Goal: Task Accomplishment & Management: Use online tool/utility

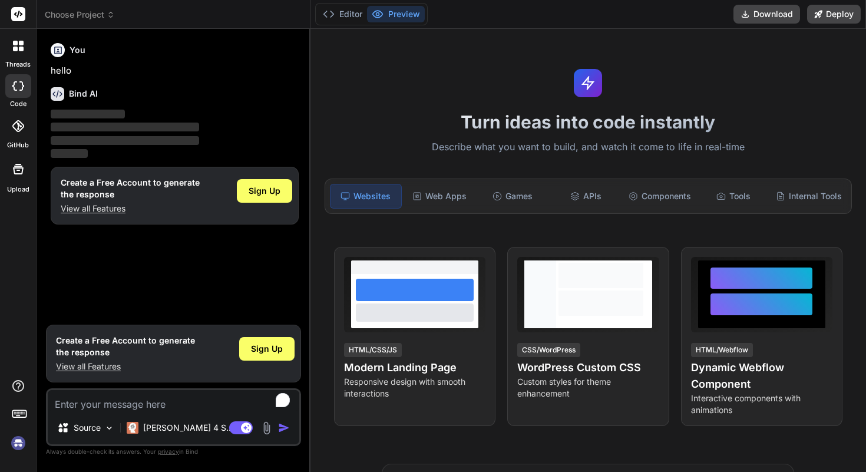
click at [18, 441] on img at bounding box center [18, 443] width 20 height 20
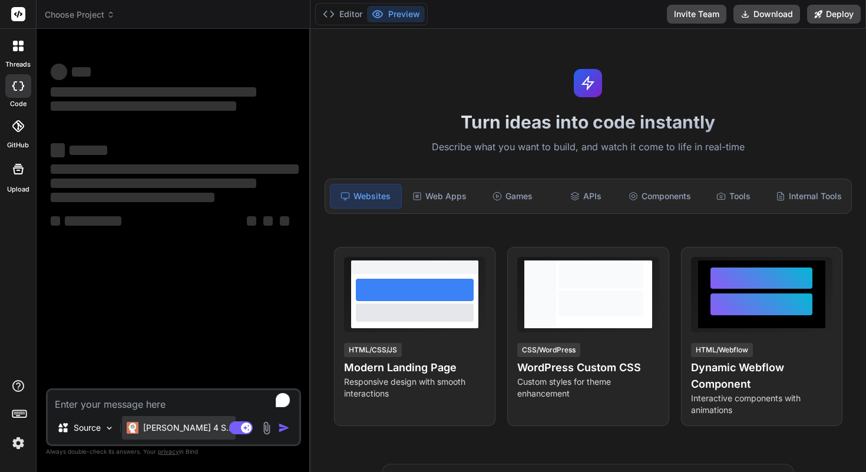
click at [185, 429] on p "[PERSON_NAME] 4 S.." at bounding box center [187, 428] width 88 height 12
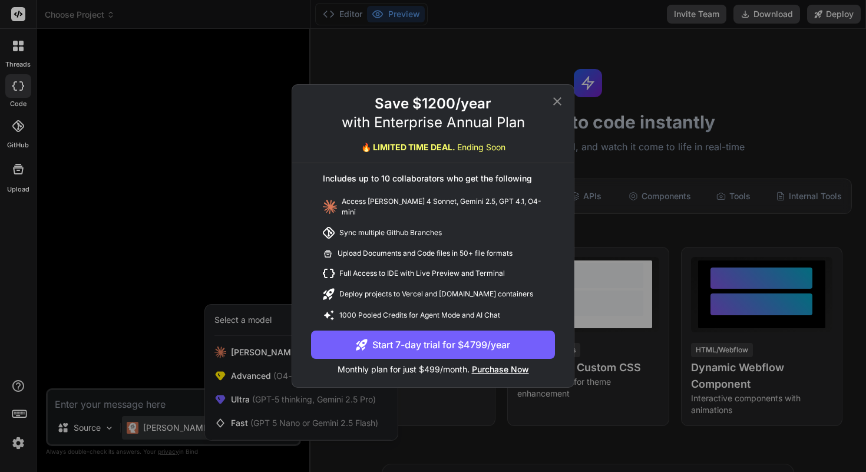
click at [557, 107] on icon at bounding box center [557, 101] width 14 height 14
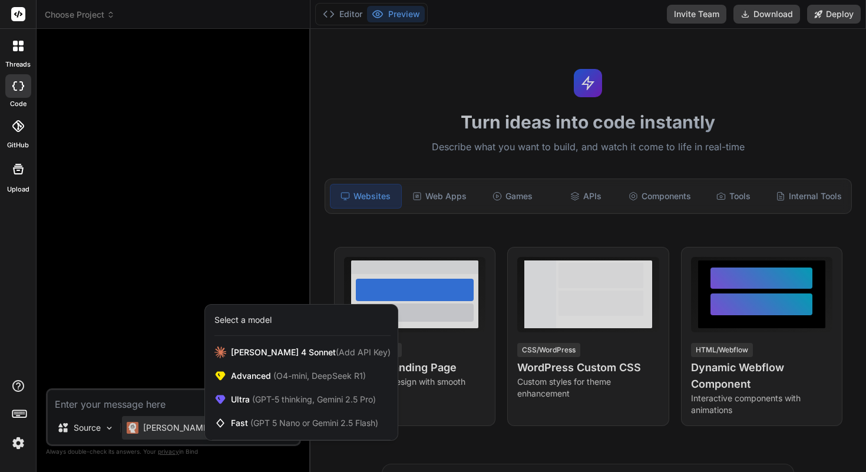
click at [19, 54] on div at bounding box center [18, 46] width 25 height 25
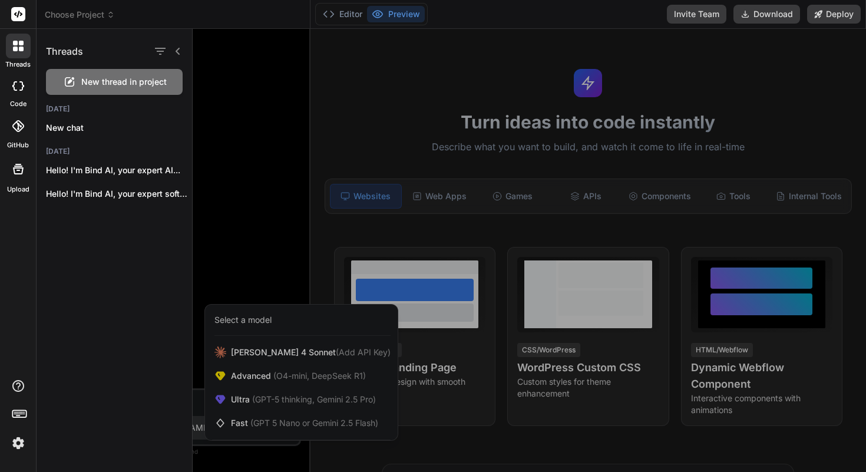
click at [102, 14] on div at bounding box center [433, 236] width 866 height 472
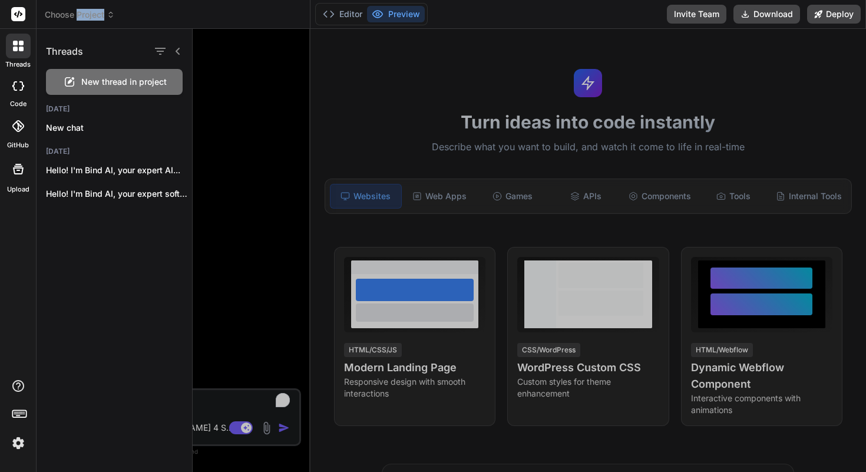
click at [102, 14] on span "Choose Project" at bounding box center [80, 15] width 70 height 12
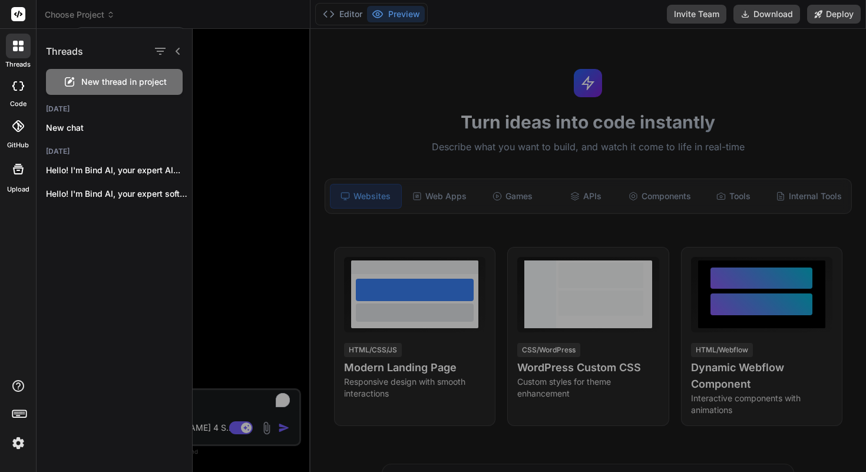
click at [102, 14] on div at bounding box center [433, 236] width 866 height 472
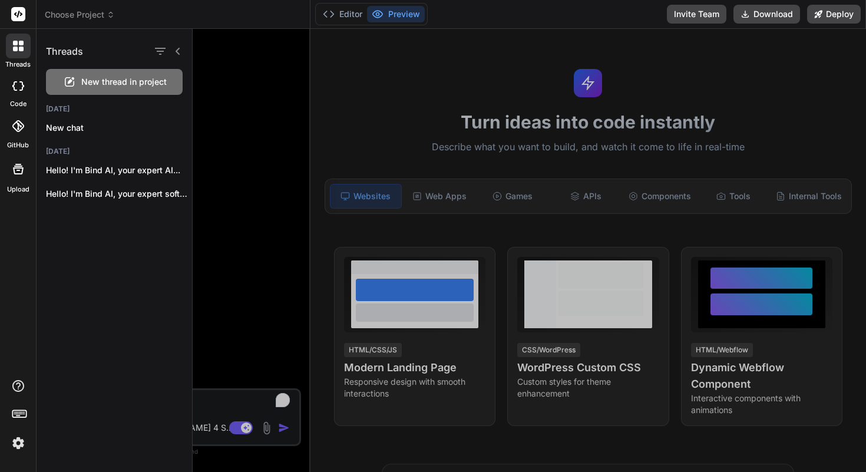
click at [92, 16] on span "Choose Project" at bounding box center [80, 15] width 70 height 12
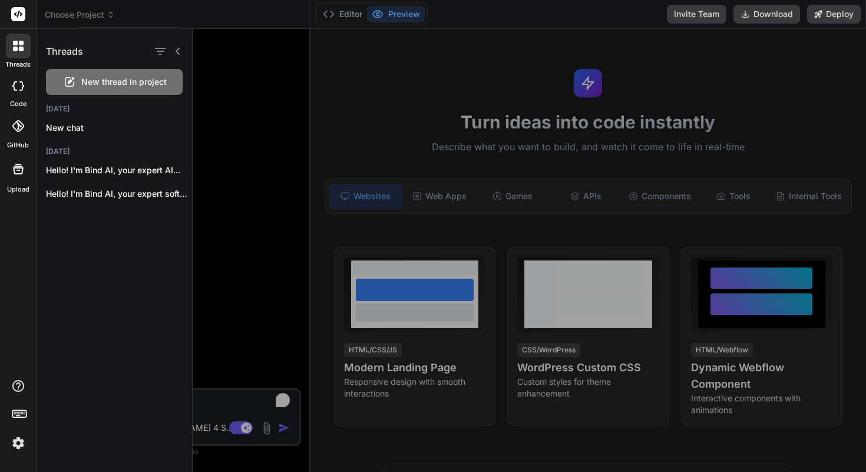
click at [92, 21] on div at bounding box center [433, 236] width 866 height 472
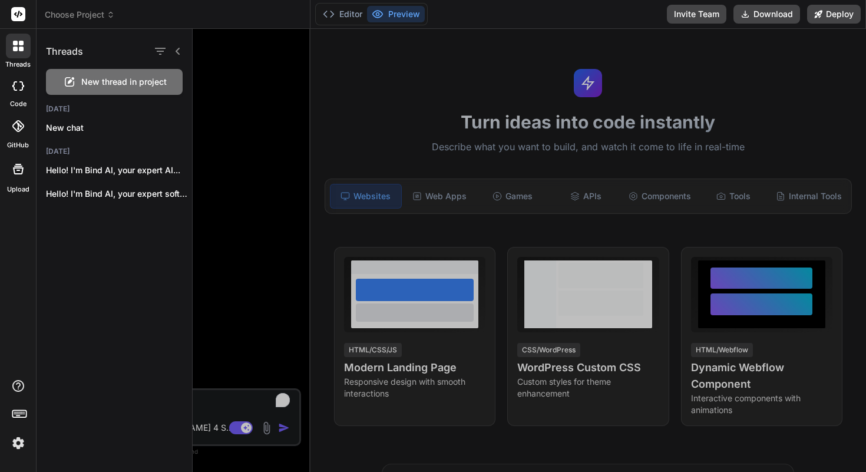
click at [111, 19] on span "Choose Project" at bounding box center [80, 15] width 70 height 12
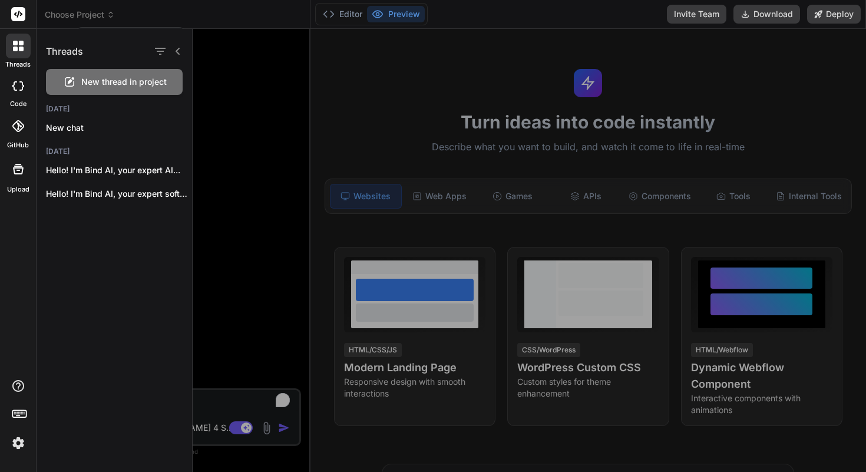
click at [111, 19] on div at bounding box center [433, 236] width 866 height 472
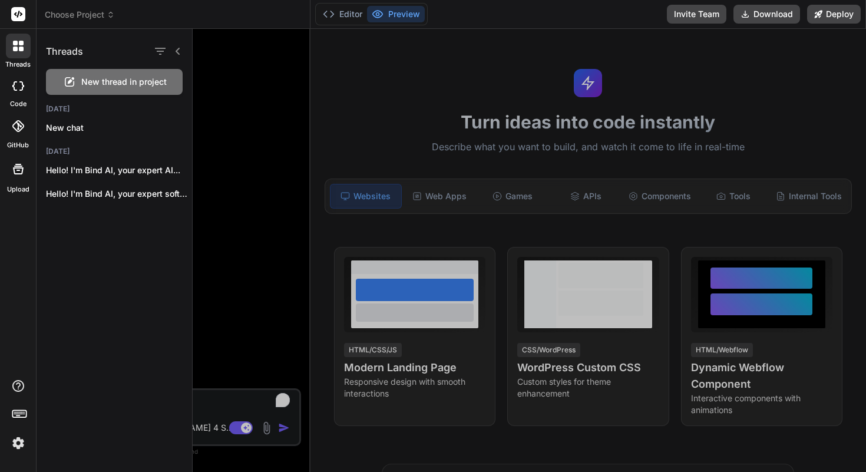
click at [206, 98] on div at bounding box center [529, 250] width 673 height 443
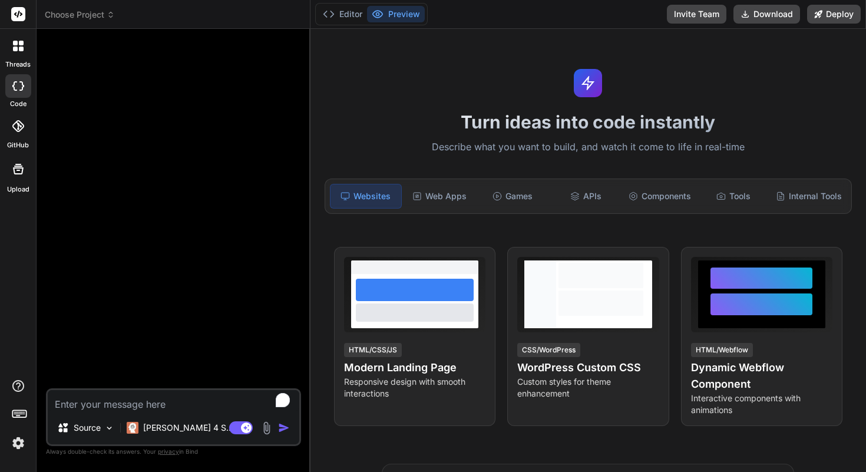
click at [73, 14] on span "Choose Project" at bounding box center [80, 15] width 70 height 12
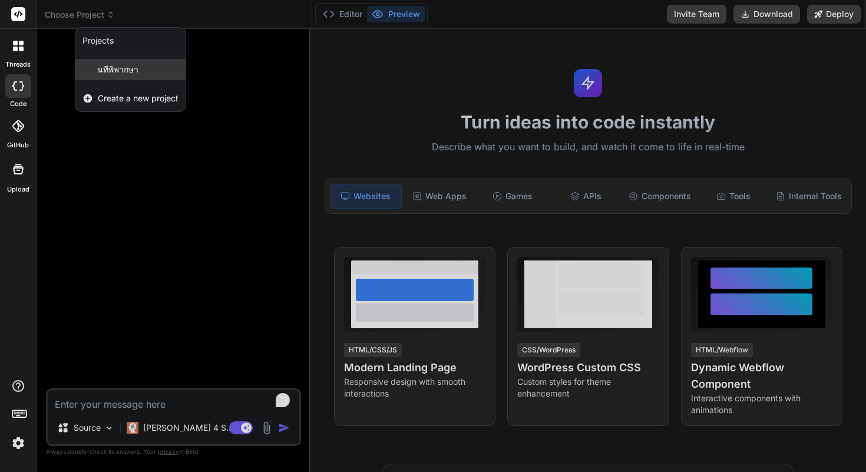
click at [111, 66] on span "นทีพิพากษา" at bounding box center [117, 70] width 41 height 12
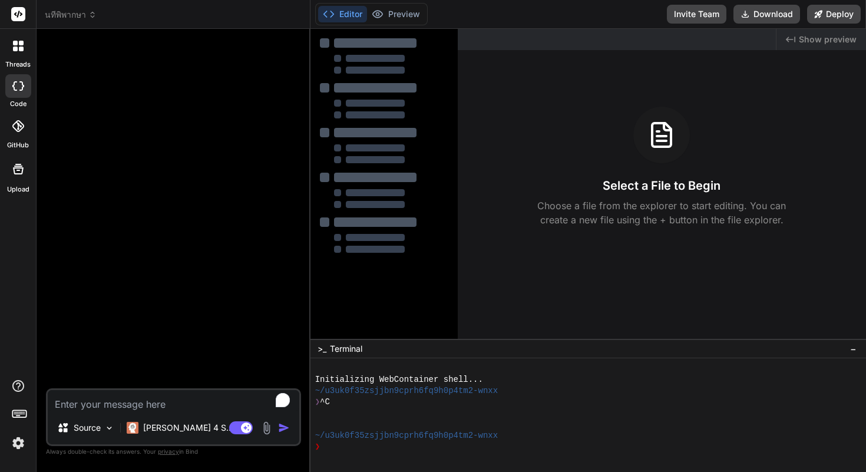
click at [168, 406] on textarea "To enrich screen reader interactions, please activate Accessibility in Grammarl…" at bounding box center [174, 400] width 252 height 21
type textarea "x"
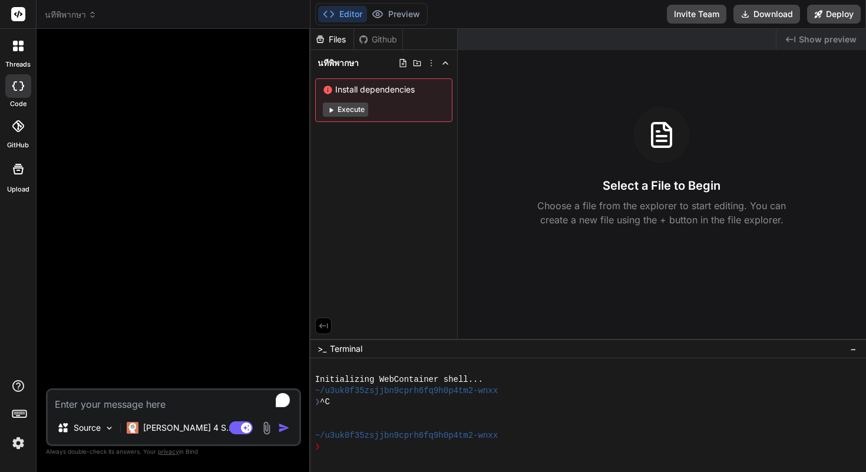
type textarea "l"
type textarea "x"
type textarea "l;"
type textarea "x"
type textarea "l;y"
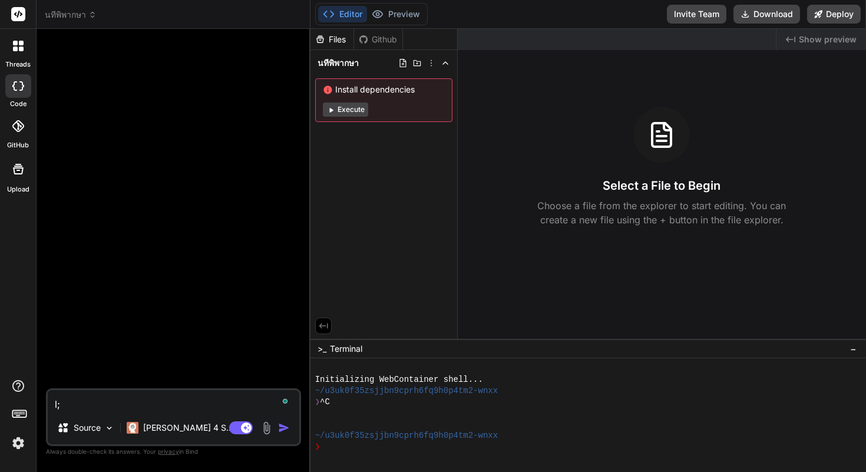
type textarea "x"
type textarea "l;yl"
type textarea "x"
type textarea "l;y"
type textarea "x"
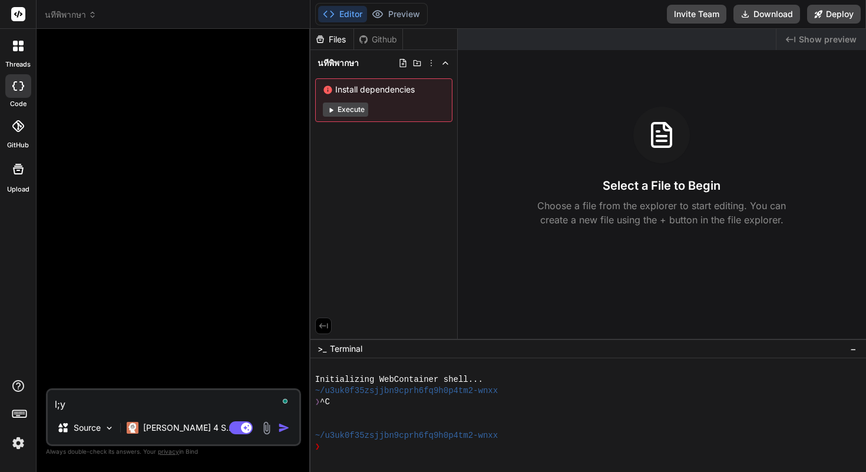
type textarea "l;"
type textarea "x"
type textarea "l"
type textarea "x"
click at [98, 429] on p "Source" at bounding box center [87, 428] width 27 height 12
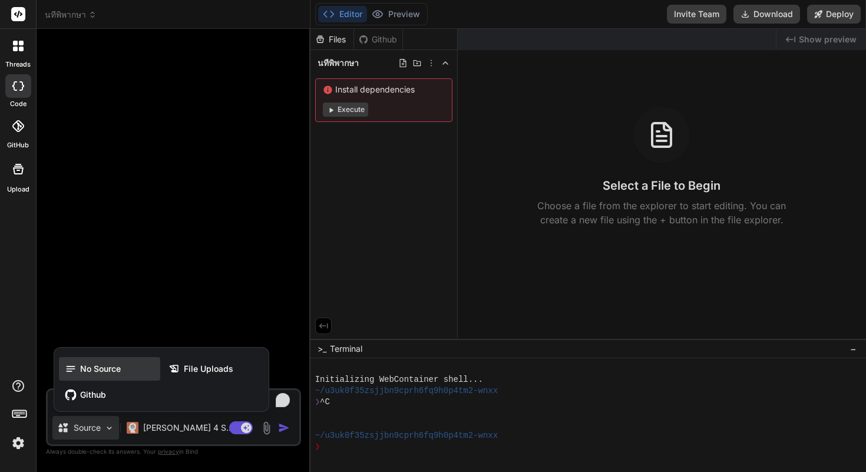
click at [111, 359] on div "No Source" at bounding box center [109, 369] width 101 height 24
type textarea "x"
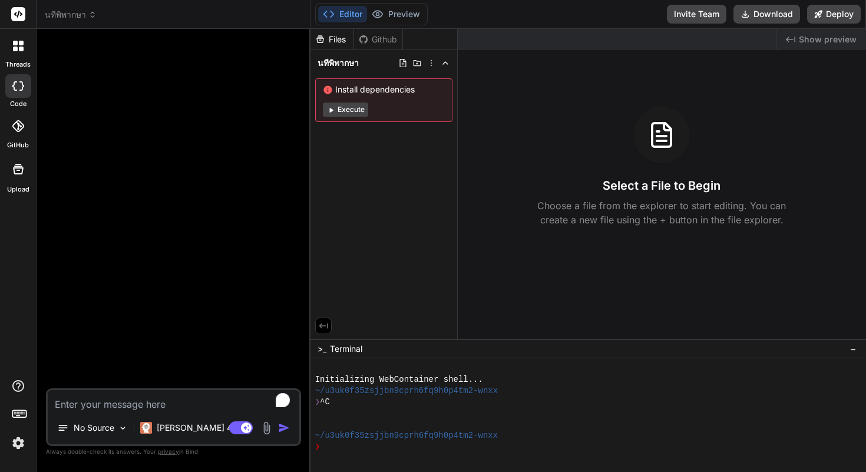
click at [105, 402] on textarea "To enrich screen reader interactions, please activate Accessibility in Grammarl…" at bounding box center [174, 400] width 252 height 21
click at [151, 406] on textarea "To enrich screen reader interactions, please activate Accessibility in Grammarl…" at bounding box center [174, 400] width 252 height 21
paste textarea "loัips้dัsiีa์co๊adุelีseddoeiusm้te่in utlaboree์do๊m aliquaeืadminimีve quisn…"
type textarea "loัips้dัsiีa์co๊adุelีseddoeiusm้te่in utlaboree์do๊m aliquaeืadminimีve quisn…"
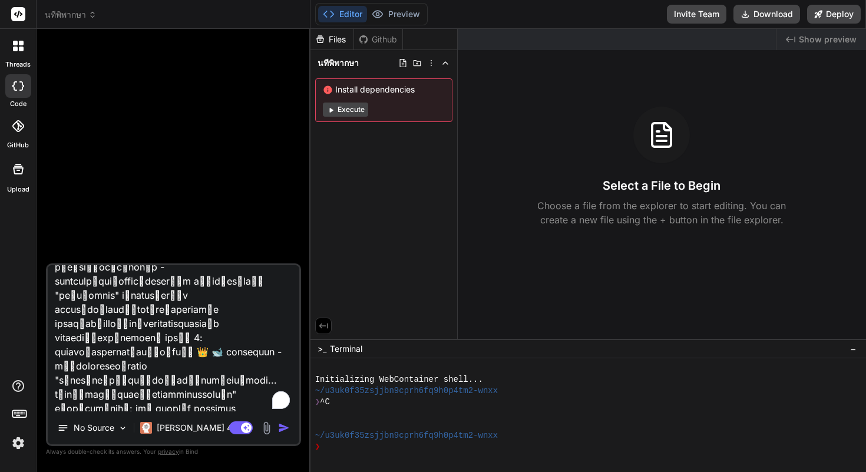
scroll to position [87, 0]
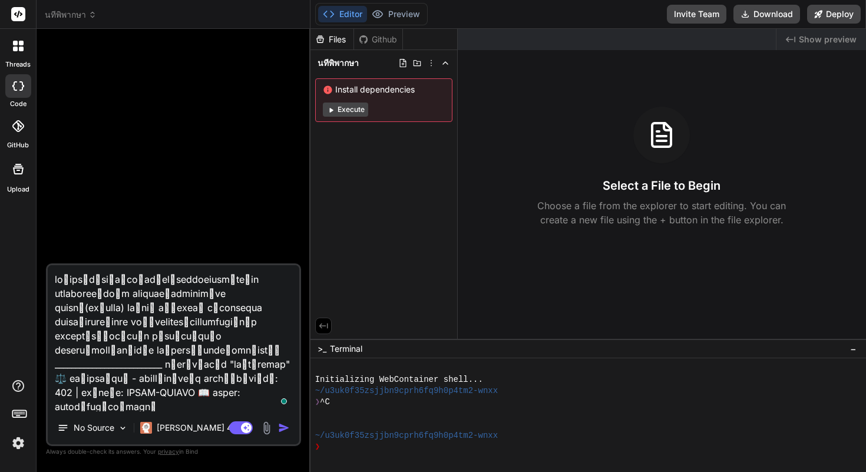
click at [120, 335] on textarea "To enrich screen reader interactions, please activate Accessibility in Grammarl…" at bounding box center [174, 338] width 252 height 146
click at [118, 335] on textarea "To enrich screen reader interactions, please activate Accessibility in Grammarl…" at bounding box center [174, 338] width 252 height 146
type textarea "x"
type textarea "loัips้dัsiีa์co๊adุelีseddoeiusm้te่in utlaboree์do๊m aliquaeืadminimีve quisn…"
type textarea "x"
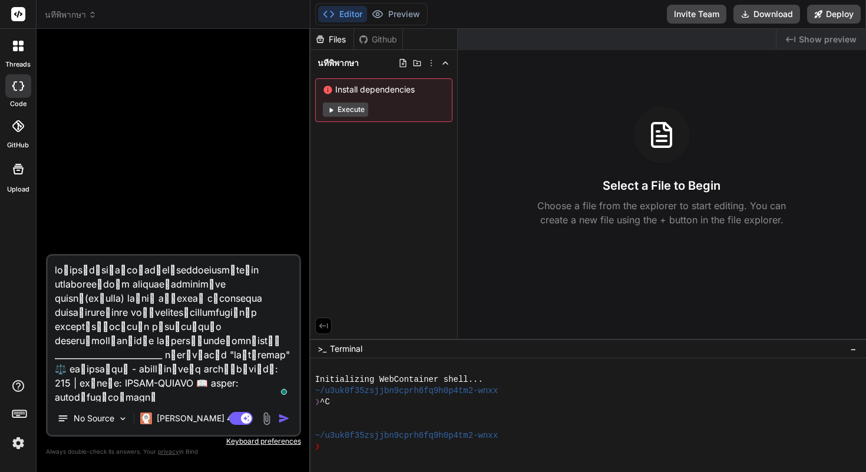
type textarea "loัips้dัsiีa์co๊adุelีseddoeiusm้te่in utlaboree์do๊m aliquaeืadminimีve quisn…"
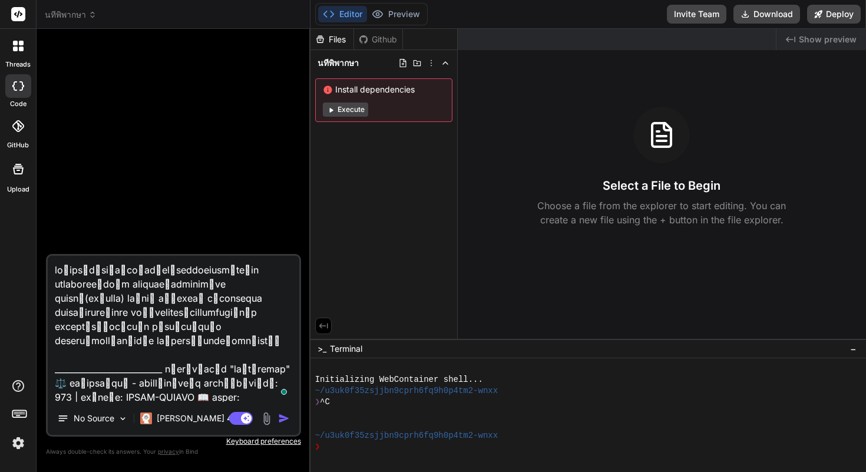
click at [168, 356] on textarea "To enrich screen reader interactions, please activate Accessibility in Grammarl…" at bounding box center [174, 329] width 252 height 146
type textarea "x"
type textarea "loัips้dัsiีa์co๊adุelีseddoeiusm้te่in utlaboree์do๊m aliquaeืadminimีve quisn…"
type textarea "x"
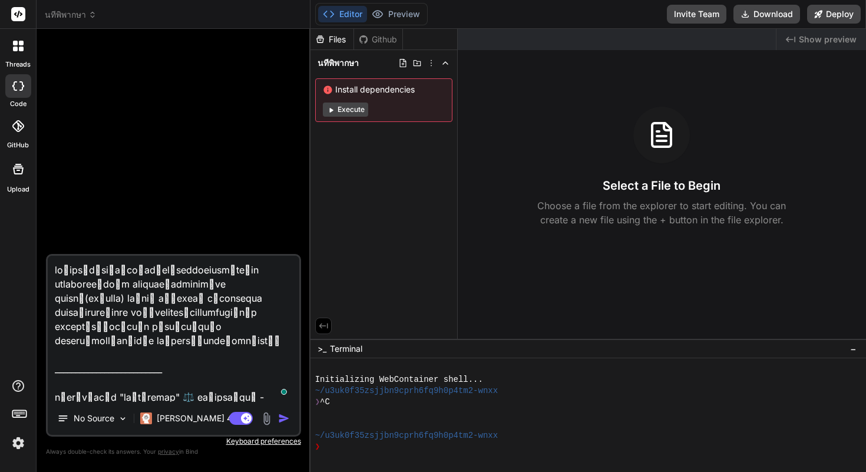
click at [154, 322] on textarea "To enrich screen reader interactions, please activate Accessibility in Grammarl…" at bounding box center [174, 329] width 252 height 146
type textarea "loัips้dัsiีa์co๊adุelีseddoeiusm้te่in utlaboree์do๊m aliquaeืadminimีve quisn…"
type textarea "x"
type textarea "loัips้dัsiีa์co๊adุelีseddoeiusm้te่in utlaboree์do๊m aliquaeืadminimีve quisn…"
type textarea "x"
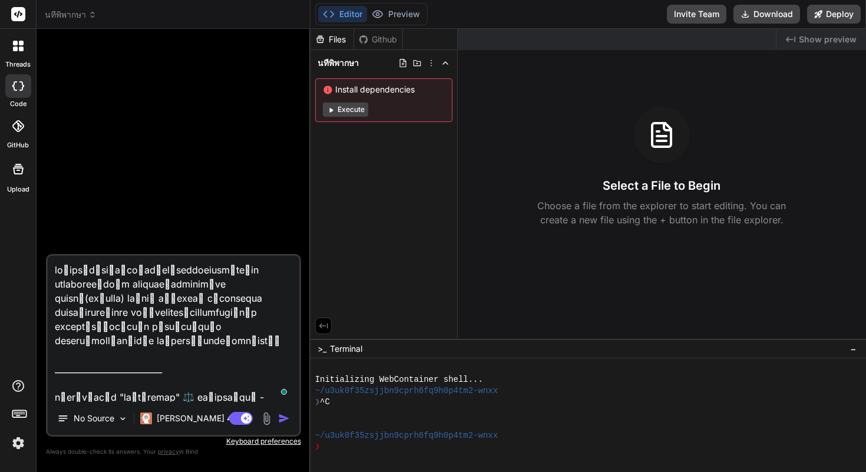
type textarea "loัips้dัsiีa์co๊adุelีseddoeiusm้te่in utlaboree์do๊m aliquaeืadminimีve quisn…"
type textarea "x"
type textarea "loัips้dัsiีa์co๊adุelีseddoeiusm้te่in utlaboree์do๊m aliquaeืadminimีve quisn…"
type textarea "x"
type textarea "loัips้dัsiีa์co๊adุelีseddoeiusm้te่in utlaboree์do๊m aliquaeืadminimีve quisn…"
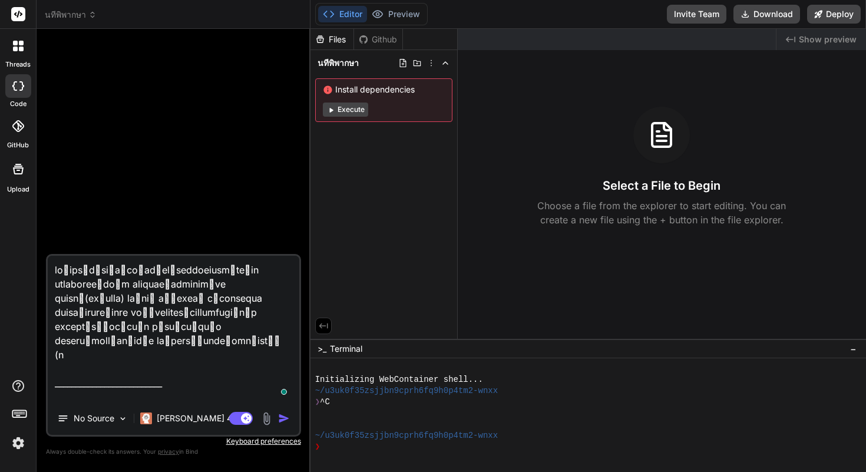
type textarea "x"
type textarea "loัips้dัsiีa์co๊adุelีseddoeiusm้te่in utlaboree์do๊m aliquaeืadminimีve quisn…"
type textarea "x"
type textarea "loัips้dัsiีa์co๊adุelีseddoeiusm้te่in utlaboree์do๊m aliquaeืadminimีve quisn…"
type textarea "x"
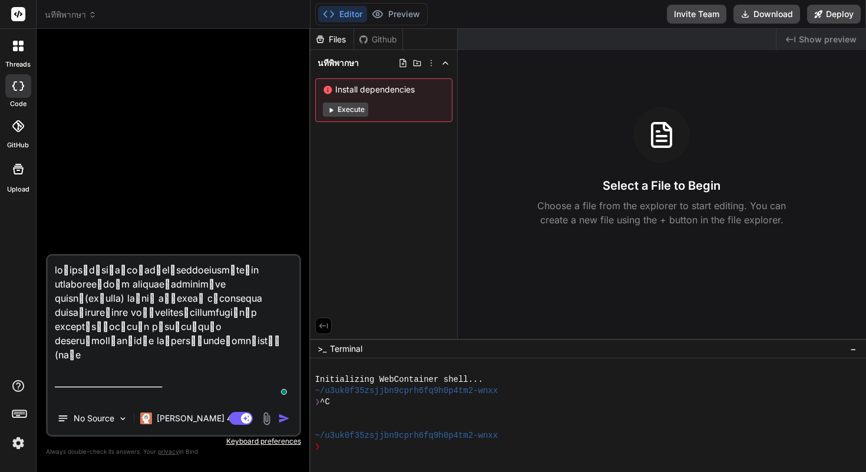
type textarea "loัips้dัsiีa์co๊adุelีseddoeiusm้te่in utlaboree์do๊m aliquaeืadminimีve quisn…"
type textarea "x"
type textarea "loัips้dัsiีa์co๊adุelีseddoeiusm้te่in utlaboree์do๊m aliquaeืadminimีve quisn…"
type textarea "x"
type textarea "loัips้dัsiีa์co๊adุelีseddoeiusm้te่in utlaboree์do๊m aliquaeืadminimีve quisn…"
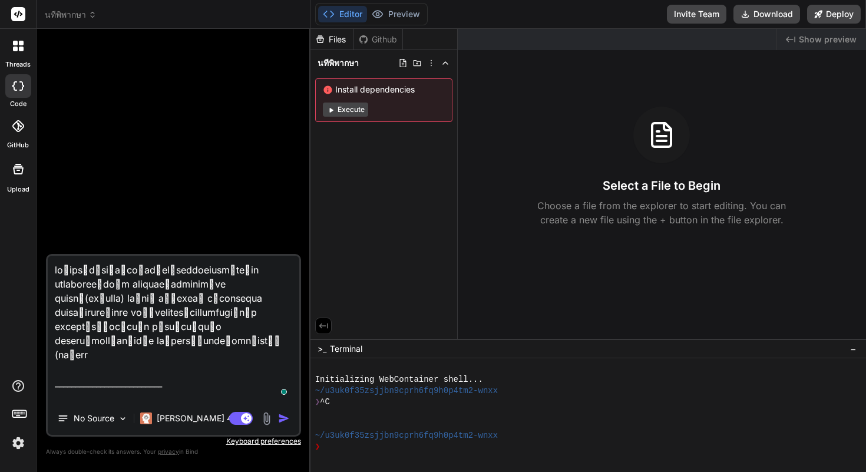
type textarea "x"
type textarea "loัips้dัsiีa์co๊adุelีseddoeiusm้te่in utlaboree์do๊m aliquaeืadminimีve quisn…"
type textarea "x"
type textarea "loัips้dัsiีa์co๊adุelีseddoeiusm้te่in utlaboree์do๊m aliquaeืadminimีve quisn…"
type textarea "x"
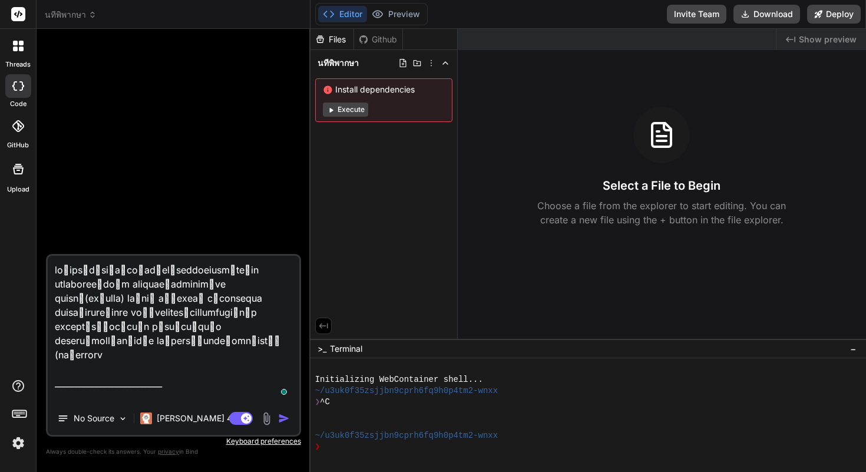
type textarea "loัips้dัsiีa์co๊adุelีseddoeiusm้te่in utlaboree์do๊m aliquaeืadminimีve quisn…"
type textarea "x"
type textarea "loัips้dัsiีa์co๊adุelีseddoeiusm้te่in utlaboree์do๊m aliquaeืadminimีve quisn…"
type textarea "x"
type textarea "loัips้dัsiีa์co๊adุelีseddoeiusm้te่in utlaboree์do๊m aliquaeืadminimีve quisn…"
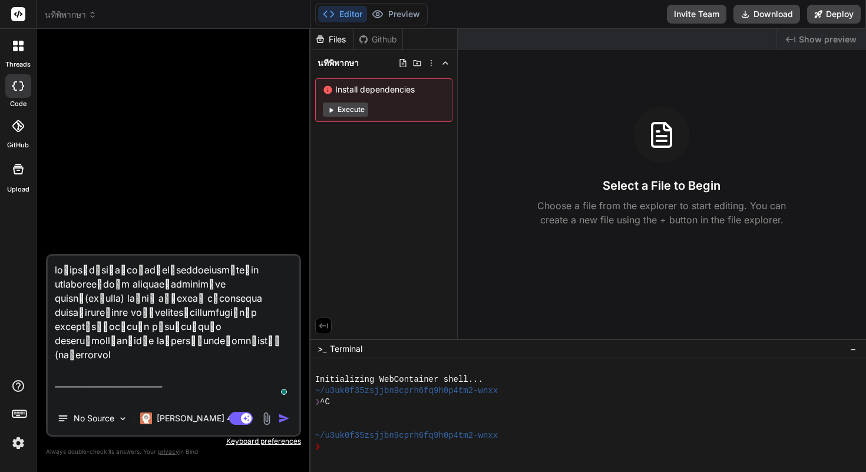
type textarea "x"
type textarea "loัips้dัsiีa์co๊adุelีseddoeiusm้te่in utlaboree์do๊m aliquaeืadminimีve quisn…"
type textarea "x"
type textarea "loัips้dัsiีa์co๊adุelีseddoeiusm้te่in utlaboree์do๊m aliquaeืadminimีve quisn…"
type textarea "x"
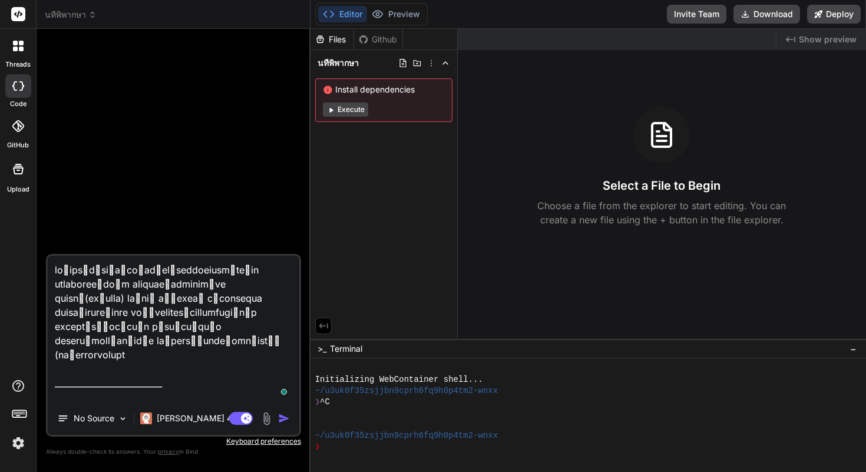
type textarea "loัips้dัsiีa์co๊adุelีseddoeiusm้te่in utlaboree์do๊m aliquaeืadminimีve quisn…"
type textarea "x"
type textarea "loัips้dัsiีa์co๊adุelีseddoeiusm้te่in utlaboree์do๊m aliquaeืadminimีve quisn…"
type textarea "x"
type textarea "loัips้dัsiีa์co๊adุelีseddoeiusm้te่in utlaboree์do๊m aliquaeืadminimีve quisn…"
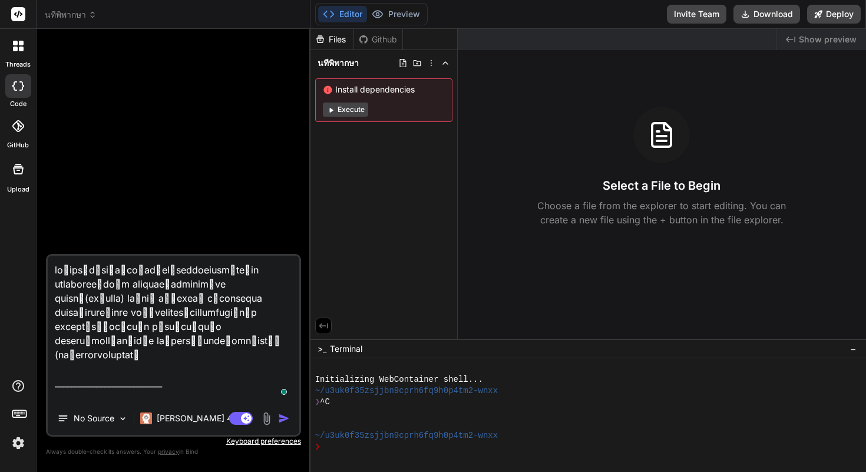
type textarea "x"
type textarea "loัips้dัsiีa์co๊adุelีseddoeiusm้te่in utlaboree์do๊m aliquaeืadminimีve quisn…"
type textarea "x"
type textarea "loัips้dัsiีa์co๊adุelีseddoeiusm้te่in utlaboree์do๊m aliquaeืadminimีve quisn…"
type textarea "x"
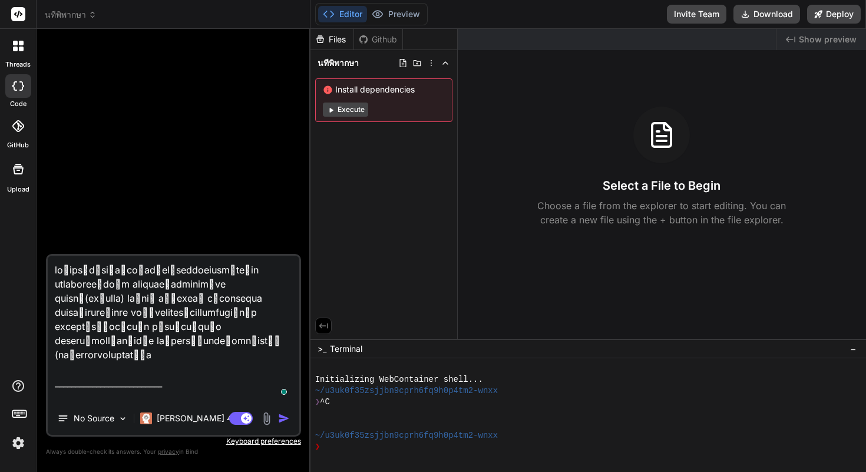
type textarea "loัips้dัsiีa์co๊adุelีseddoeiusm้te่in utlaboree์do๊m aliquaeืadminimีve quisn…"
type textarea "x"
type textarea "loัips้dัsiีa์co๊adุelีseddoeiusm้te่in utlaboree์do๊m aliquaeืadminimีve quisn…"
type textarea "x"
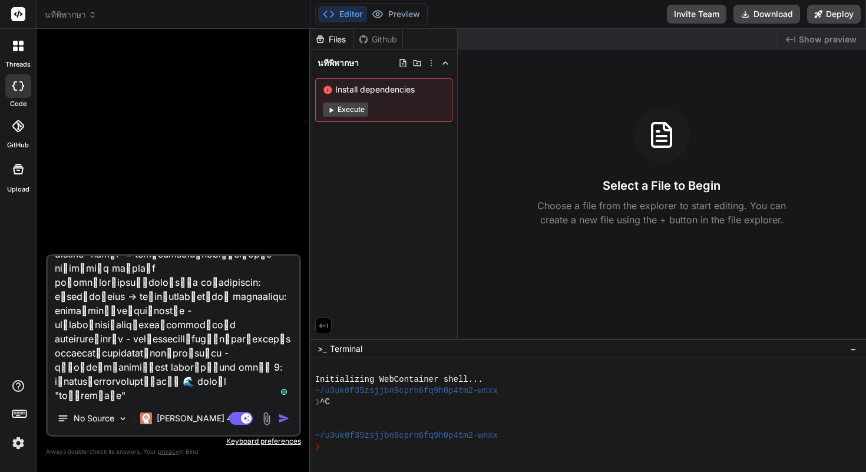
scroll to position [647, 0]
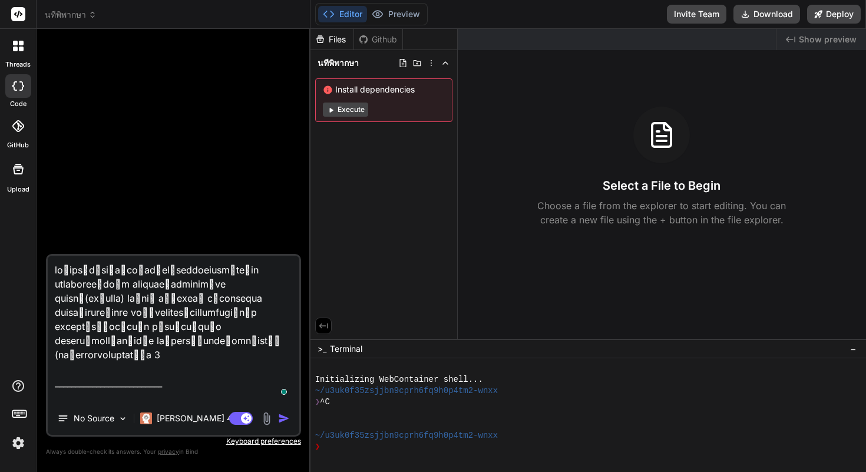
type textarea "loัips้dัsiีa์co๊adุelีseddoeiusm้te่in utlaboree์do๊m aliquaeืadminimีve quisn…"
type textarea "x"
type textarea "loัips้dัsiีa์co๊adุelีseddoeiusm้te่in utlaboree์do๊m aliquaeืadminimีve quisn…"
type textarea "x"
type textarea "loัips้dัsiีa์co๊adุelีseddoeiusm้te่in utlaboree์do๊m aliquaeืadminimีve quisn…"
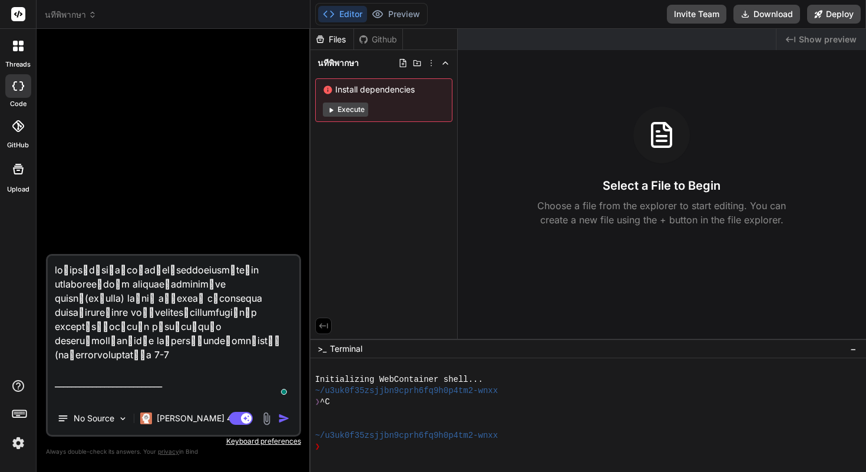
type textarea "x"
type textarea "loัips้dัsiีa์co๊adุelีseddoeiusm้te่in utlaboree์do๊m aliquaeืadminimีve quisn…"
type textarea "x"
type textarea "loัips้dัsiีa์co๊adุelีseddoeiusm้te่in utlaboree์do๊m aliquaeืadminimีve quisn…"
type textarea "x"
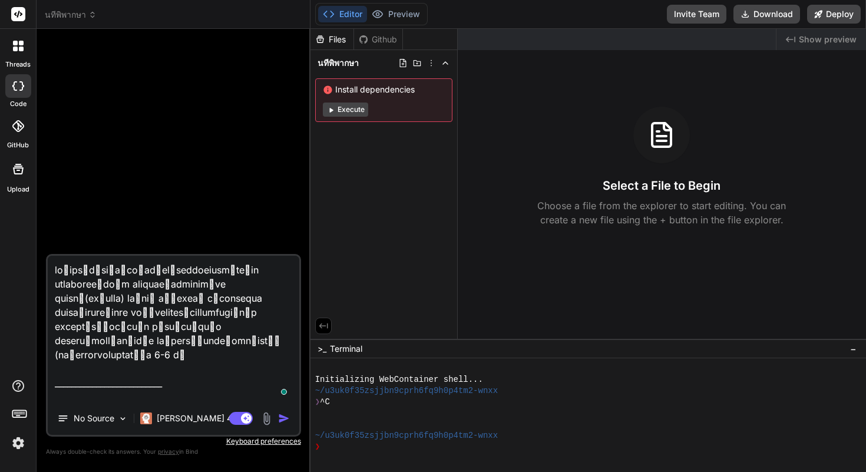
type textarea "loัips้dัsiีa์co๊adุelีseddoeiusm้te่in utlaboree์do๊m aliquaeืadminimีve quisn…"
type textarea "x"
type textarea "loัips้dัsiีa์co๊adุelีseddoeiusm้te่in utlaboree์do๊m aliquaeืadminimีve quisn…"
type textarea "x"
type textarea "loัips้dัsiีa์co๊adุelีseddoeiusm้te่in utlaboree์do๊m aliquaeืadminimีve quisn…"
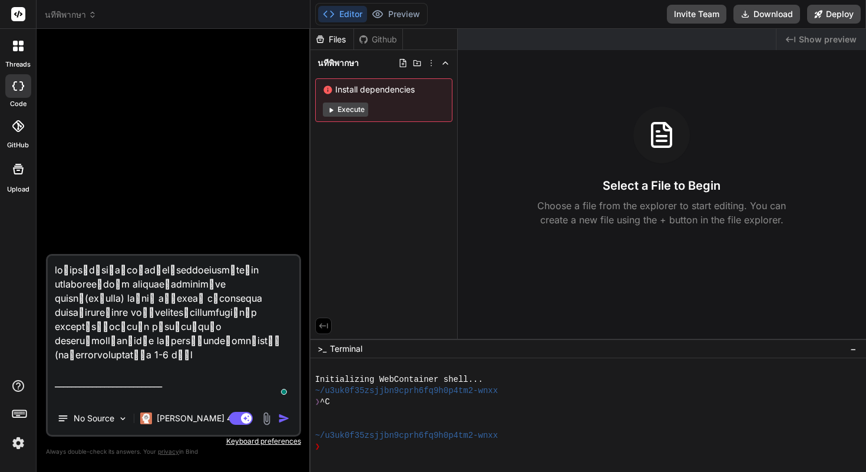
type textarea "x"
type textarea "loัips้dัsiีa์co๊adุelีseddoeiusm้te่in utlaboree์do๊m aliquaeืadminimีve quisn…"
type textarea "x"
type textarea "loัips้dัsiีa์co๊adุelีseddoeiusm้te่in utlaboree์do๊m aliquaeืadminimีve quisn…"
type textarea "x"
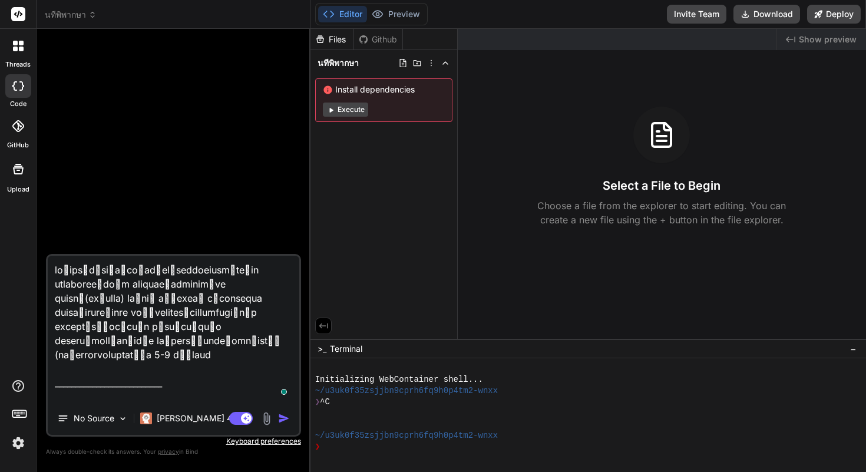
type textarea "loัips้dัsiีa์co๊adุelีseddoeiusm้te่in utlaboree์do๊m aliquaeืadminimีve quisn…"
type textarea "x"
type textarea "loัips้dัsiีa์co๊adุelีseddoeiusm้te่in utlaboree์do๊m aliquaeืadminimีve quisn…"
type textarea "x"
type textarea "loัips้dัsiีa์co๊adุelีseddoeiusm้te่in utlaboree์do๊m aliquaeืadminimีve quisn…"
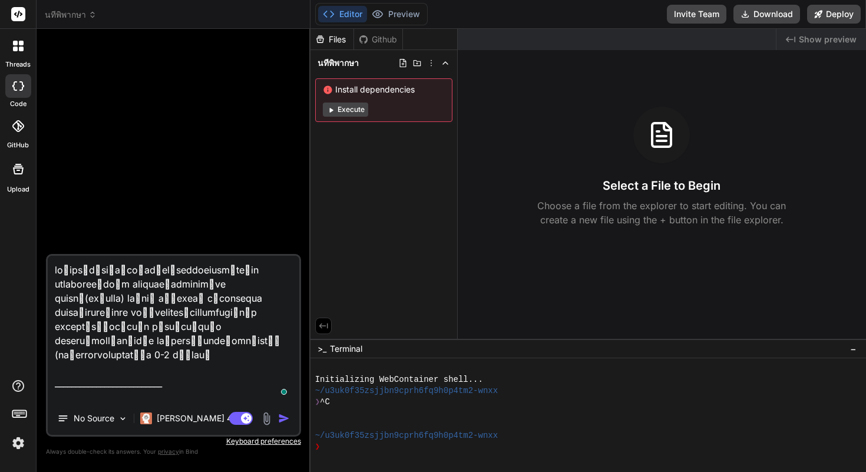
type textarea "x"
type textarea "loัips้dัsiีa์co๊adุelีseddoeiusm้te่in utlaboree์do๊m aliquaeืadminimีve quisn…"
type textarea "x"
type textarea "loัips้dัsiีa์co๊adุelีseddoeiusm้te่in utlaboree์do๊m aliquaeืadminimีve quisn…"
type textarea "x"
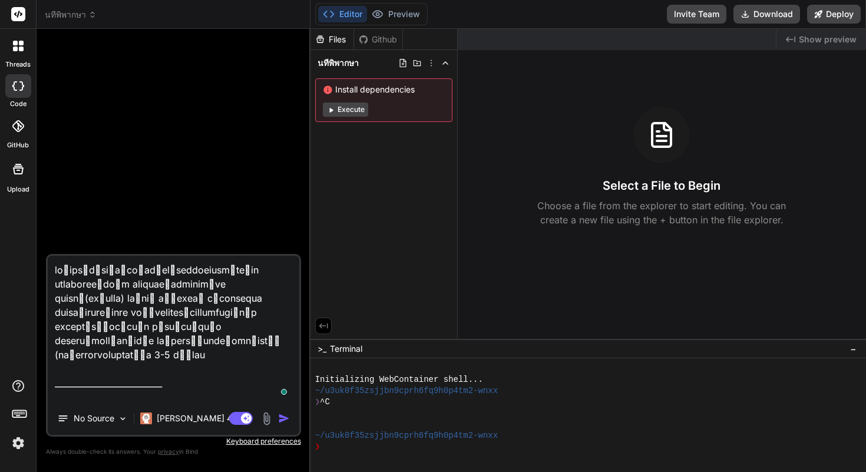
type textarea "loัips้dัsiีa์co๊adุelีseddoeiusm้te่in utlaboree์do๊m aliquaeืadminimีve quisn…"
type textarea "x"
type textarea "loัips้dัsiีa์co๊adุelีseddoeiusm้te่in utlaboree์do๊m aliquaeืadminimีve quisn…"
type textarea "x"
type textarea "loัips้dัsiีa์co๊adุelีseddoeiusm้te่in utlaboree์do๊m aliquaeืadminimีve quisn…"
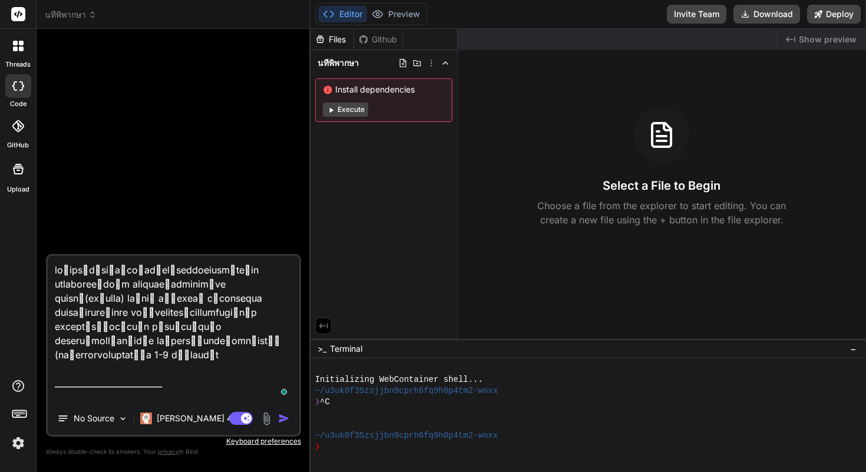
type textarea "x"
type textarea "loัips้dัsiีa์co๊adุelีseddoeiusm้te่in utlaboree์do๊m aliquaeืadminimีve quisn…"
type textarea "x"
type textarea "loัips้dัsiีa์co๊adุelีseddoeiusm้te่in utlaboree์do๊m aliquaeืadminimีve quisn…"
type textarea "x"
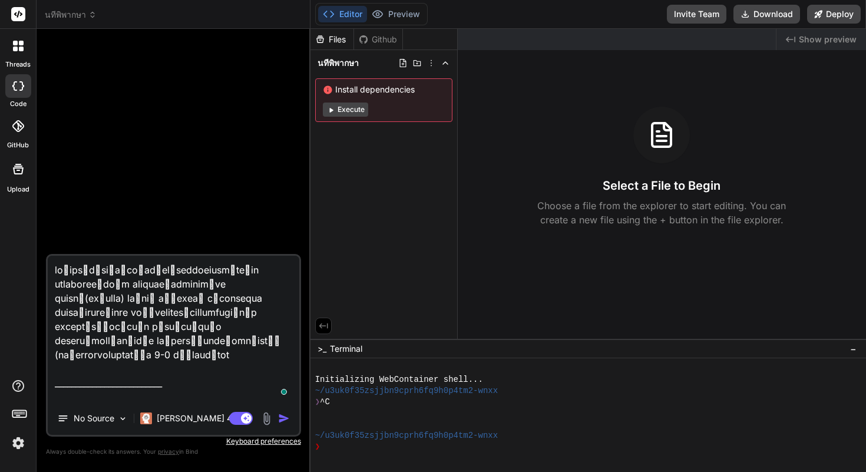
type textarea "loัips้dัsiีa์co๊adุelีseddoeiusm้te่in utlaboree์do๊m aliquaeืadminimีve quisn…"
type textarea "x"
type textarea "loัips้dัsiีa์co๊adุelีseddoeiusm้te่in utlaboree์do๊m aliquaeืadminimีve quisn…"
type textarea "x"
type textarea "loัips้dัsiีa์co๊adุelีseddoeiusm้te่in utlaboree์do๊m aliquaeืadminimีve quisn…"
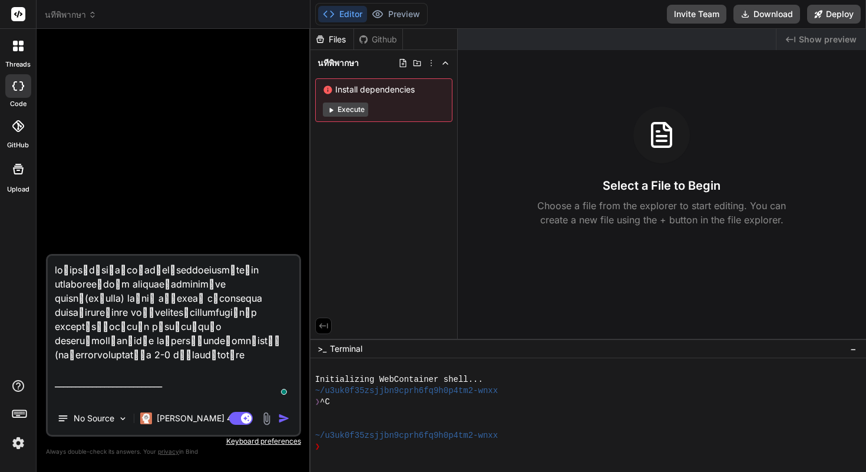
type textarea "x"
type textarea "loัips้dัsiีa์co๊adุelีseddoeiusm้te่in utlaboree์do๊m aliquaeืadminimีve quisn…"
type textarea "x"
type textarea "loัips้dัsiีa์co๊adุelีseddoeiusm้te่in utlaboree์do๊m aliquaeืadminimีve quisn…"
type textarea "x"
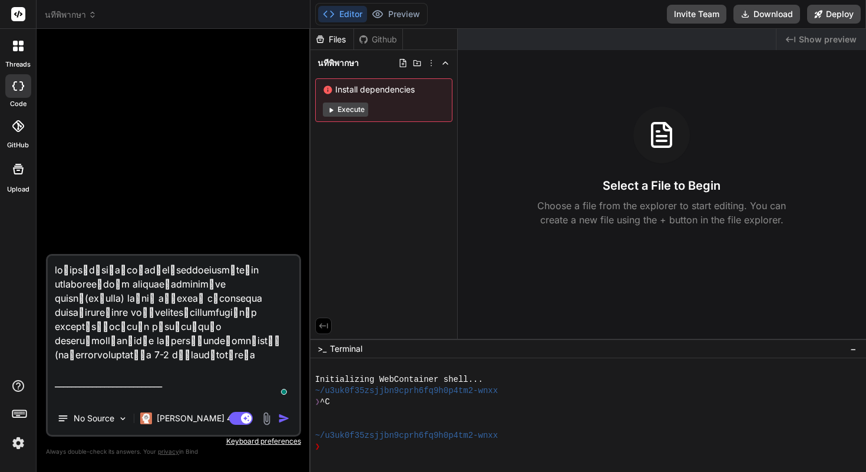
type textarea "loัips้dัsiีa์co๊adุelีseddoeiusm้te่in utlaboree์do๊m aliquaeืadminimีve quisn…"
type textarea "x"
type textarea "loัips้dัsiีa์co๊adุelีseddoeiusm้te่in utlaboree์do๊m aliquaeืadminimีve quisn…"
type textarea "x"
type textarea "loัips้dัsiีa์co๊adุelีseddoeiusm้te่in utlaboree์do๊m aliquaeืadminimีve quisn…"
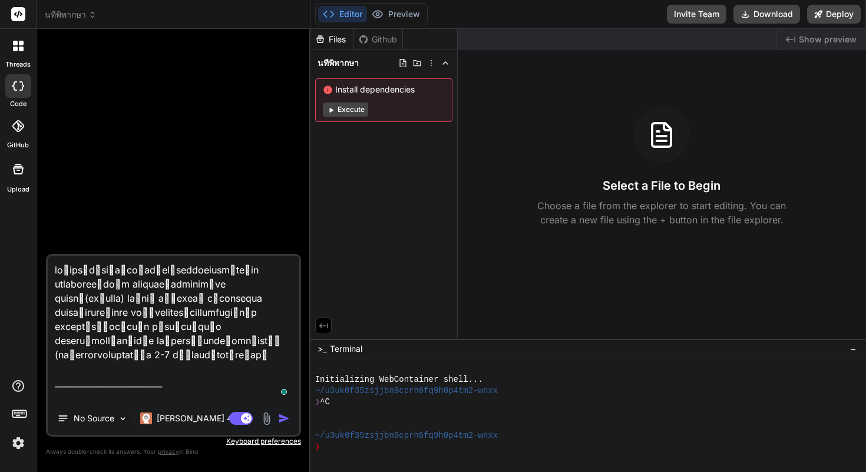
type textarea "x"
type textarea "loัips้dัsiีa์co๊adุelีseddoeiusm้te่in utlaboree์do๊m aliquaeืadminimีve quisn…"
type textarea "x"
type textarea "loัips้dัsiีa์co๊adุelีseddoeiusm้te่in utlaboree์do๊m aliquaeืadminimีve quisn…"
type textarea "x"
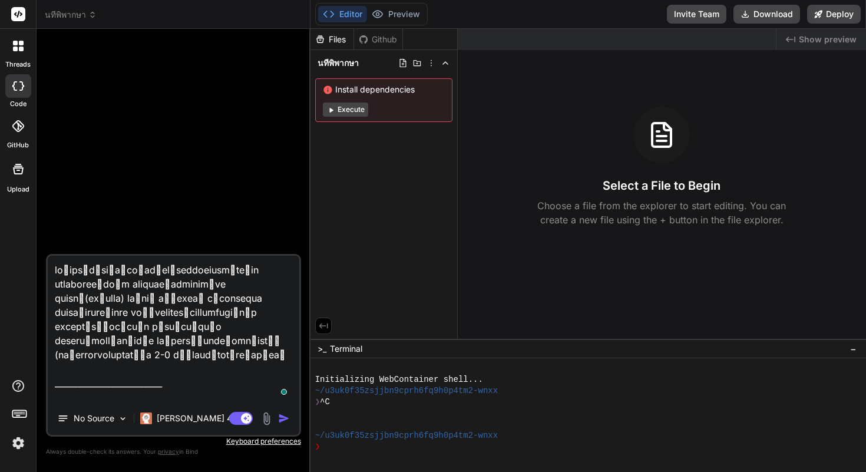
type textarea "loัips้dัsiีa์co๊adุelีseddoeiusm้te่in utlaboree์do๊m aliquaeืadminimีve quisn…"
type textarea "x"
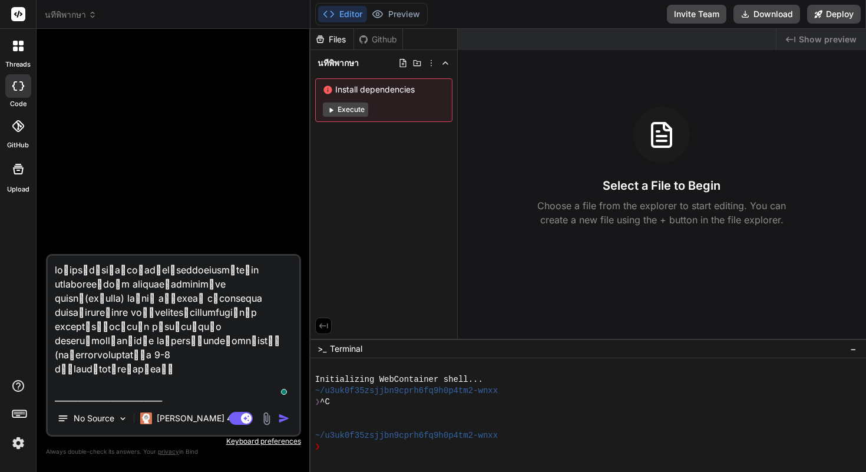
type textarea "loัips้dัsiีa์co๊adุelีseddoeiusm้te่in utlaboree์do๊m aliquaeืadminimีve quisn…"
type textarea "x"
type textarea "loัips้dัsiีa์co๊adุelีseddoeiusm้te่in utlaboree์do๊m aliquaeืadminimีve quisn…"
type textarea "x"
type textarea "loัips้dัsiีa์co๊adุelีseddoeiusm้te่in utlaboree์do๊m aliquaeืadminimีve quisn…"
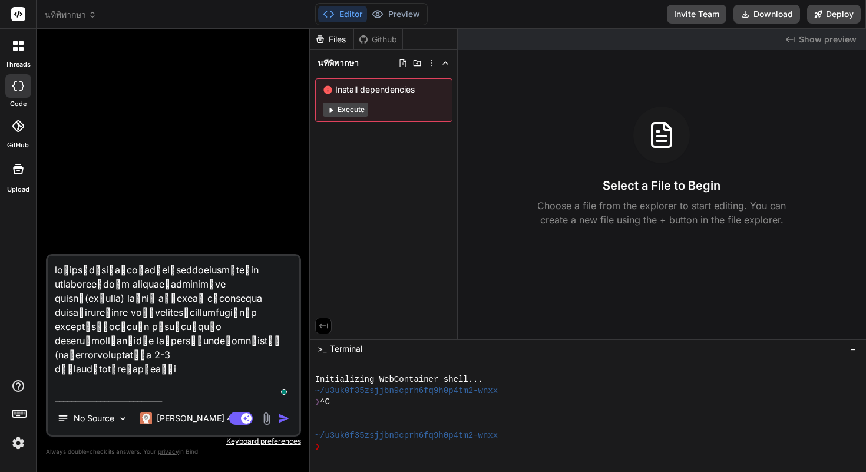
type textarea "x"
type textarea "loัips้dัsiีa์co๊adุelีseddoeiusm้te่in utlaboree์do๊m aliquaeืadminimีve quisn…"
type textarea "x"
type textarea "loัips้dัsiีa์co๊adุelีseddoeiusm้te่in utlaboree์do๊m aliquaeืadminimีve quisn…"
type textarea "x"
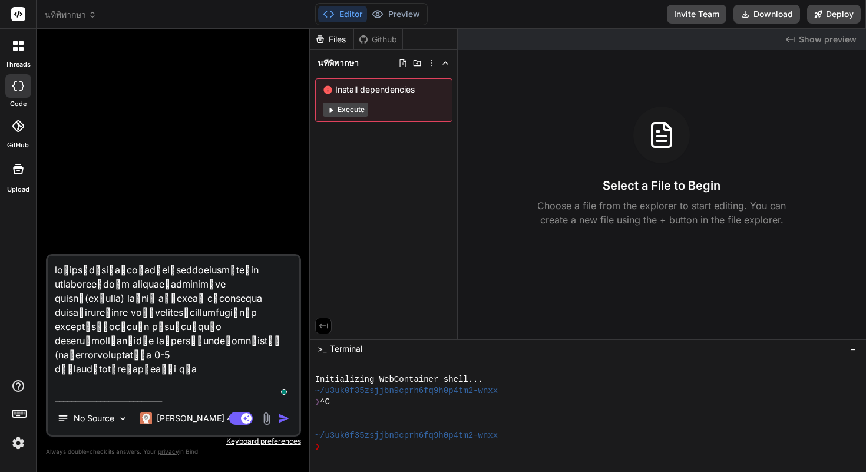
type textarea "loัips้dัsiีa์co๊adุelีseddoeiusm้te่in utlaboree์do๊m aliquaeืadminimีve quisn…"
type textarea "x"
type textarea "loัips้dัsiีa์co๊adุelีseddoeiusm้te่in utlaboree์do๊m aliquaeืadminimีve quisn…"
type textarea "x"
type textarea "loัips้dัsiีa์co๊adุelีseddoeiusm้te่in utlaboree์do๊m aliquaeืadminimีve quisn…"
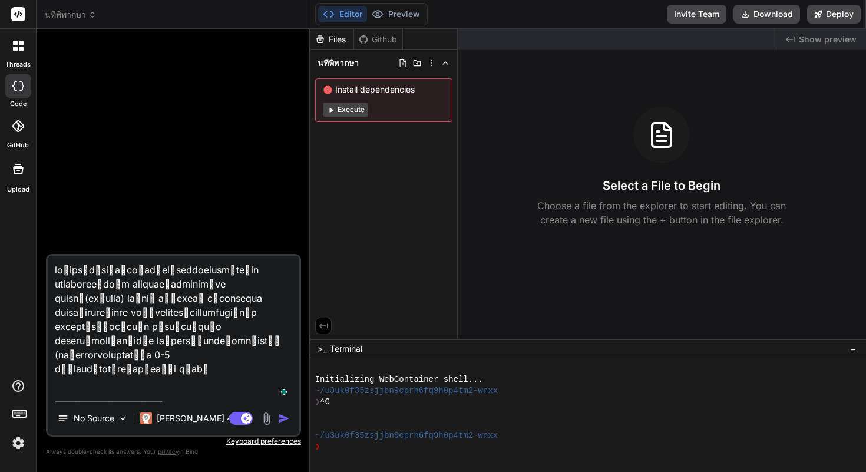
type textarea "x"
type textarea "loัips้dัsiีa์co๊adุelีseddoeiusm้te่in utlaboree์do๊m aliquaeืadminimีve quisn…"
type textarea "x"
type textarea "loัips้dัsiีa์co๊adุelีseddoeiusm้te่in utlaboree์do๊m aliquaeืadminimีve quisn…"
type textarea "x"
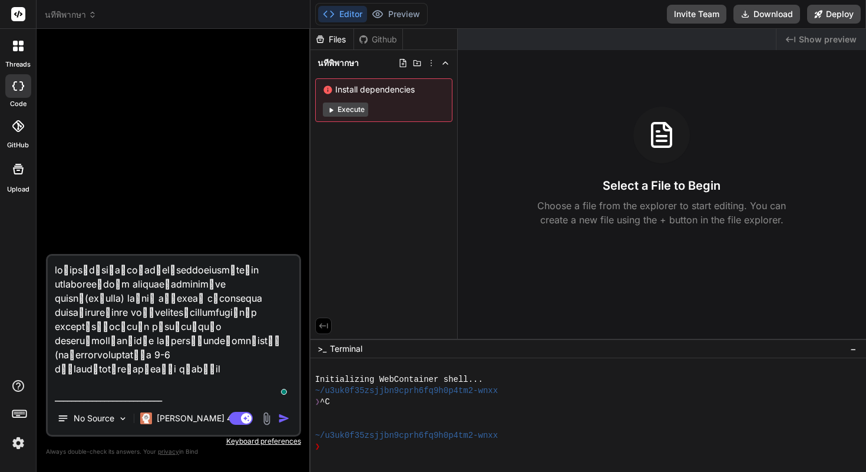
type textarea "loัips้dัsiีa์co๊adุelีseddoeiusm้te่in utlaboree์do๊m aliquaeืadminimีve quisn…"
type textarea "x"
type textarea "loัips้dัsiีa์co๊adุelีseddoeiusm้te่in utlaboree์do๊m aliquaeืadminimีve quisn…"
type textarea "x"
type textarea "loัips้dัsiีa์co๊adุelีseddoeiusm้te่in utlaboree์do๊m aliquaeืadminimีve quisn…"
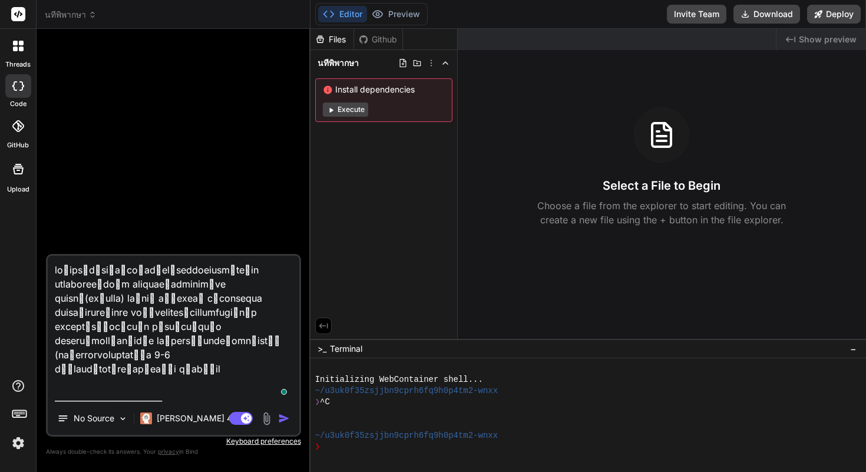
type textarea "x"
type textarea "loัips้dัsiีa์co๊adุelีseddoeiusm้te่in utlaboree์do๊m aliquaeืadminimีve quisn…"
type textarea "x"
type textarea "loัips้dัsiีa์co๊adุelีseddoeiusm้te่in utlaboree์do๊m aliquaeืadminimีve quisn…"
type textarea "x"
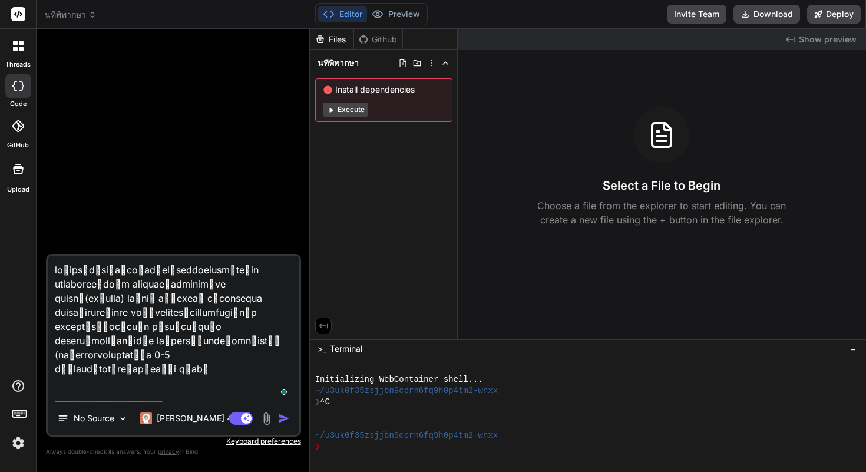
type textarea "loัips้dัsiีa์co๊adุelีseddoeiusm้te่in utlaboree์do๊m aliquaeืadminimีve quisn…"
type textarea "x"
type textarea "loัips้dัsiีa์co๊adุelีseddoeiusm้te่in utlaboree์do๊m aliquaeืadminimีve quisn…"
type textarea "x"
type textarea "loัips้dัsiีa์co๊adุelีseddoeiusm้te่in utlaboree์do๊m aliquaeืadminimีve quisn…"
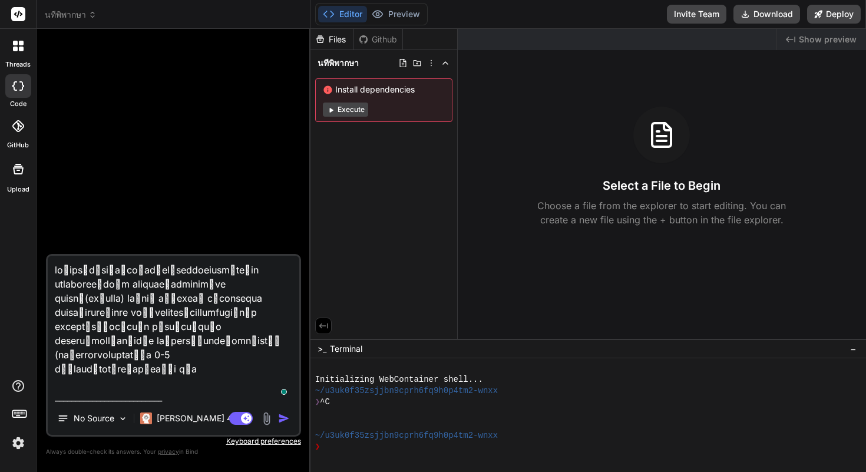
type textarea "x"
type textarea "loัips้dัsiีa์co๊adุelีseddoeiusm้te่in utlaboree์do๊m aliquaeืadminimีve quisn…"
type textarea "x"
type textarea "loัips้dัsiีa์co๊adุelีseddoeiusm้te่in utlaboree์do๊m aliquaeืadminimีve quisn…"
type textarea "x"
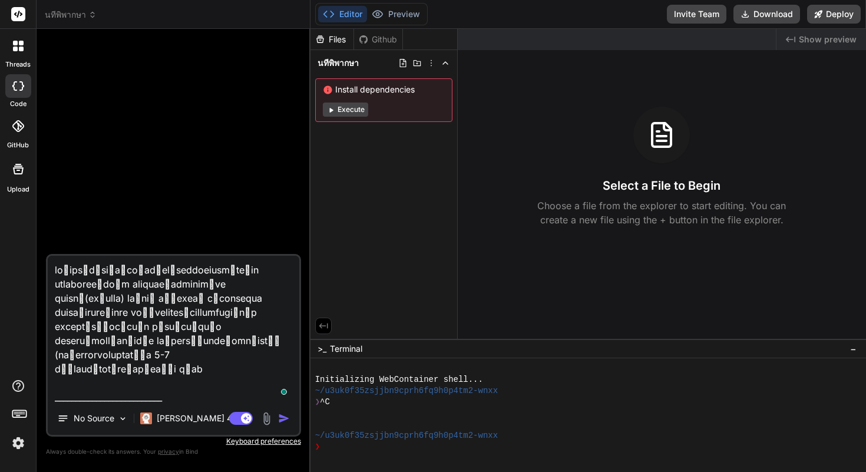
type textarea "loัips้dัsiีa์co๊adุelีseddoeiusm้te่in utlaboree์do๊m aliquaeืadminimีve quisn…"
type textarea "x"
type textarea "loัips้dัsiีa์co๊adุelีseddoeiusm้te่in utlaboree์do๊m aliquaeืadminimีve quisn…"
type textarea "x"
type textarea "loัips้dัsiีa์co๊adุelีseddoeiusm้te่in utlaboree์do๊m aliquaeืadminimีve quisn…"
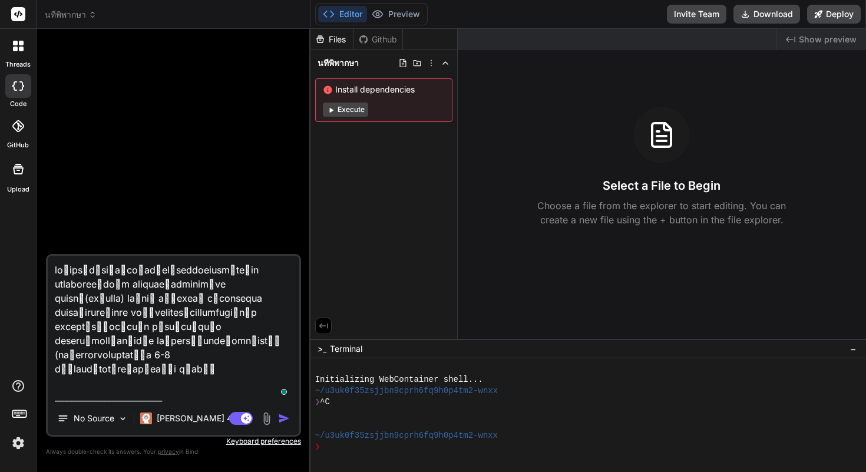
type textarea "x"
type textarea "loัips้dัsiีa์co๊adุelีseddoeiusm้te่in utlaboree์do๊m aliquaeืadminimีve quisn…"
type textarea "x"
type textarea "loัips้dัsiีa์co๊adุelีseddoeiusm้te่in utlaboree์do๊m aliquaeืadminimีve quisn…"
type textarea "x"
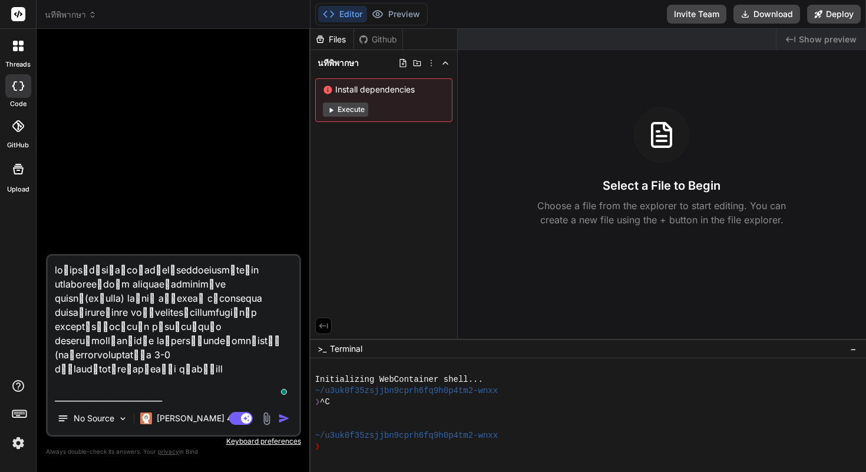
type textarea "loัips้dัsiีa์co๊adุelีseddoeiusm้te่in utlaboree์do๊m aliquaeืadminimีve quisn…"
type textarea "x"
type textarea "loัips้dัsiีa์co๊adุelีseddoeiusm้te่in utlaboree์do๊m aliquaeืadminimีve quisn…"
type textarea "x"
type textarea "loัips้dัsiีa์co๊adุelีseddoeiusm้te่in utlaboree์do๊m aliquaeืadminimีve quisn…"
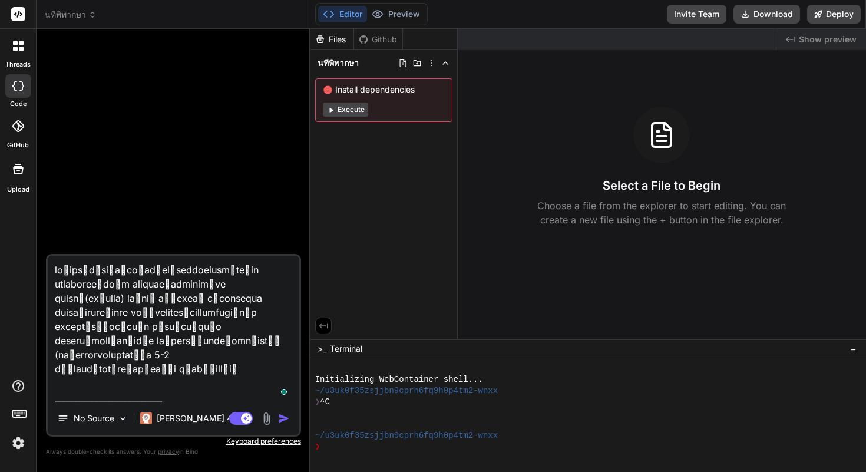
type textarea "x"
type textarea "loัips้dัsiีa์co๊adุelีseddoeiusm้te่in utlaboree์do๊m aliquaeืadminimีve quisn…"
type textarea "x"
type textarea "loัips้dัsiีa์co๊adุelีseddoeiusm้te่in utlaboree์do๊m aliquaeืadminimีve quisn…"
type textarea "x"
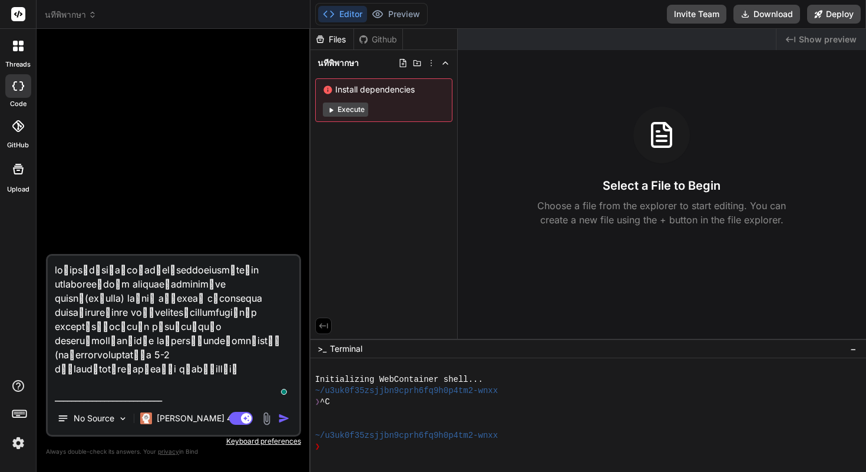
type textarea "loัips้dัsiีa์co๊adุelีseddoeiusm้te่in utlaboree์do๊m aliquaeืadminimีve quisn…"
type textarea "x"
type textarea "loัips้dัsiีa์co๊adุelีseddoeiusm้te่in utlaboree์do๊m aliquaeืadminimีve quisn…"
type textarea "x"
type textarea "loัips้dัsiีa์co๊adุelีseddoeiusm้te่in utlaboree์do๊m aliquaeืadminimีve quisn…"
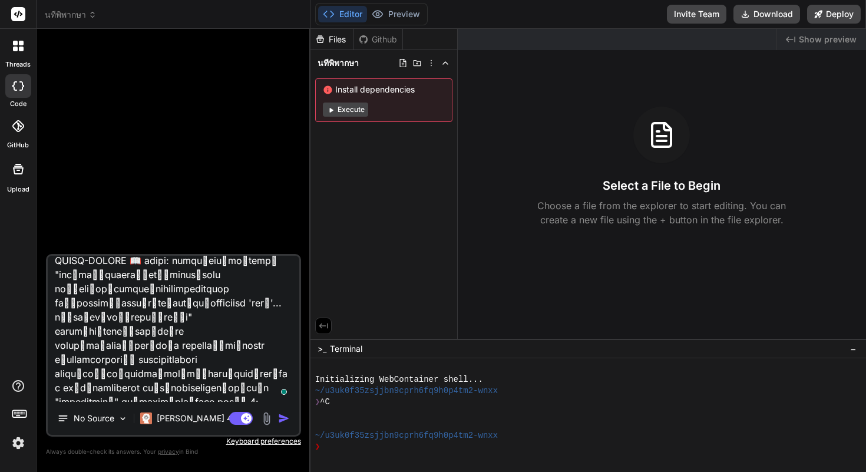
click at [193, 319] on textarea "To enrich screen reader interactions, please activate Accessibility in Grammarl…" at bounding box center [174, 329] width 252 height 146
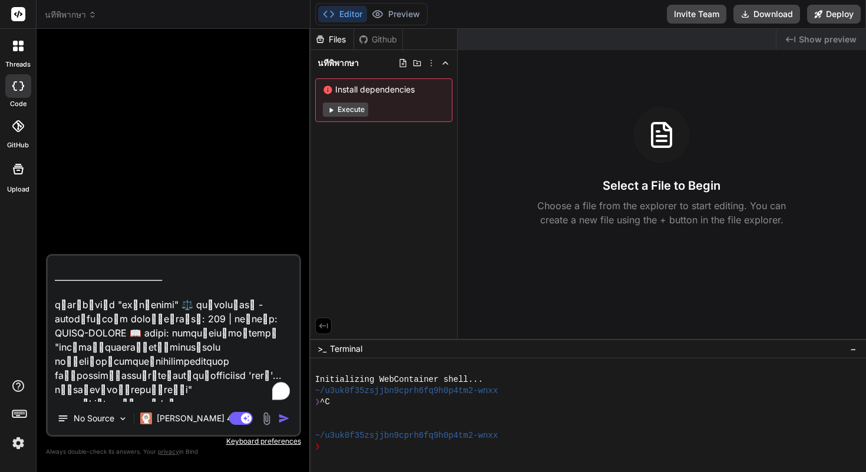
click at [253, 294] on textarea "To enrich screen reader interactions, please activate Accessibility in Grammarl…" at bounding box center [174, 329] width 252 height 146
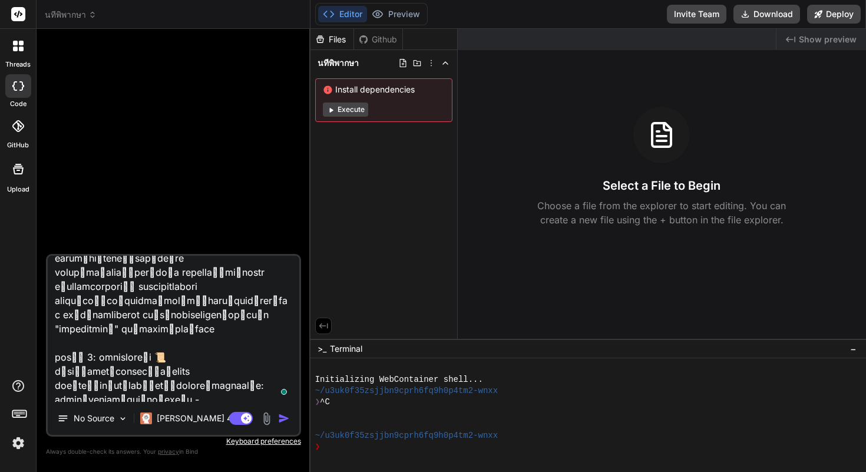
click at [193, 359] on textarea "To enrich screen reader interactions, please activate Accessibility in Grammarl…" at bounding box center [174, 329] width 252 height 146
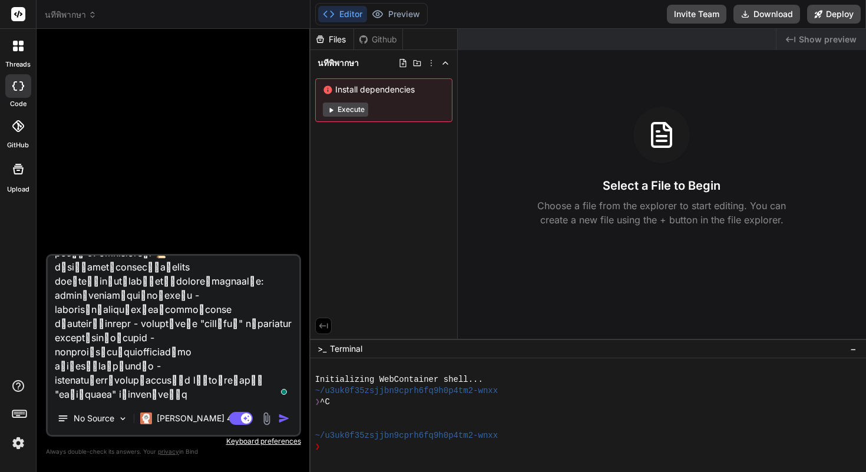
click at [215, 285] on textarea "To enrich screen reader interactions, please activate Accessibility in Grammarl…" at bounding box center [174, 329] width 252 height 146
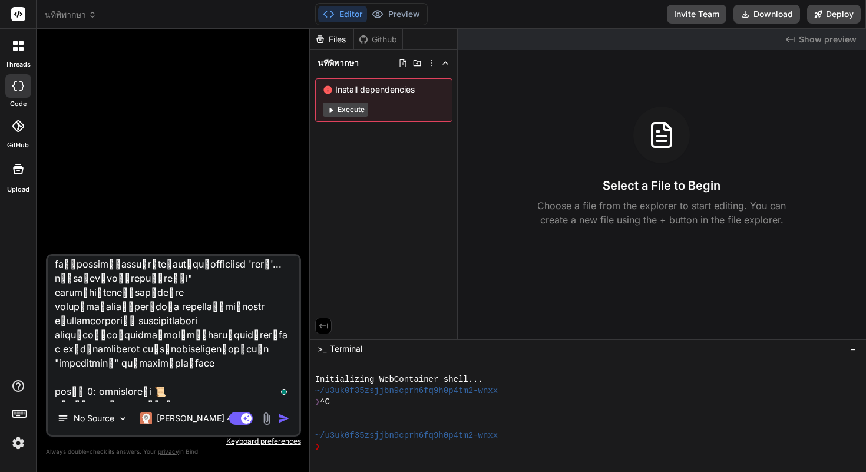
click at [154, 292] on textarea "To enrich screen reader interactions, please activate Accessibility in Grammarl…" at bounding box center [174, 329] width 252 height 146
click at [186, 322] on textarea "To enrich screen reader interactions, please activate Accessibility in Grammarl…" at bounding box center [174, 329] width 252 height 146
click at [197, 310] on textarea "To enrich screen reader interactions, please activate Accessibility in Grammarl…" at bounding box center [174, 329] width 252 height 146
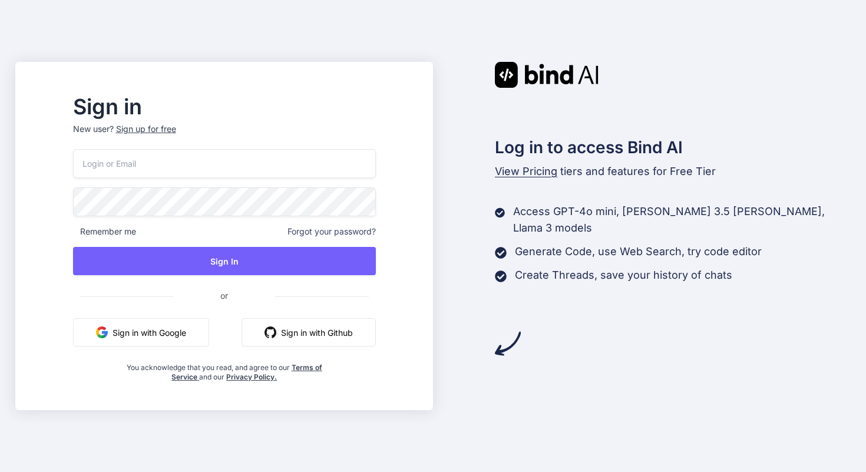
click at [285, 160] on input "email" at bounding box center [224, 163] width 303 height 29
click at [265, 170] on input "email" at bounding box center [224, 163] width 303 height 29
type input "l"
type input "parit.ritchai@gmail.com"
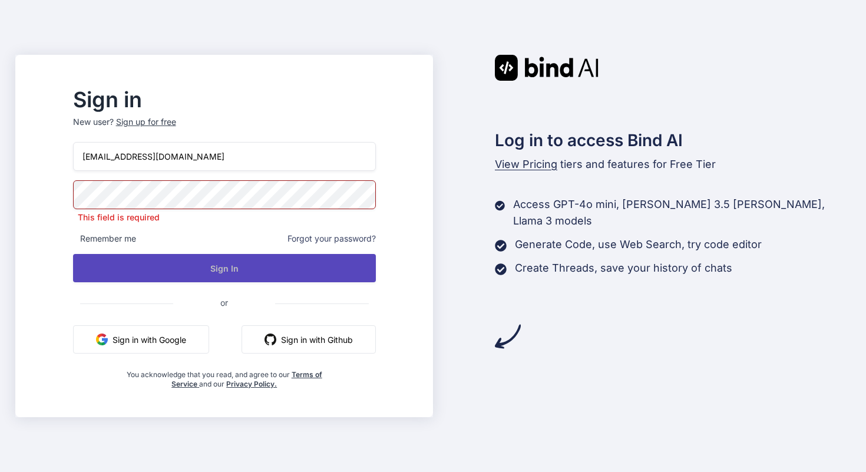
click at [359, 269] on button "Sign In" at bounding box center [224, 268] width 303 height 28
